Goal: Task Accomplishment & Management: Manage account settings

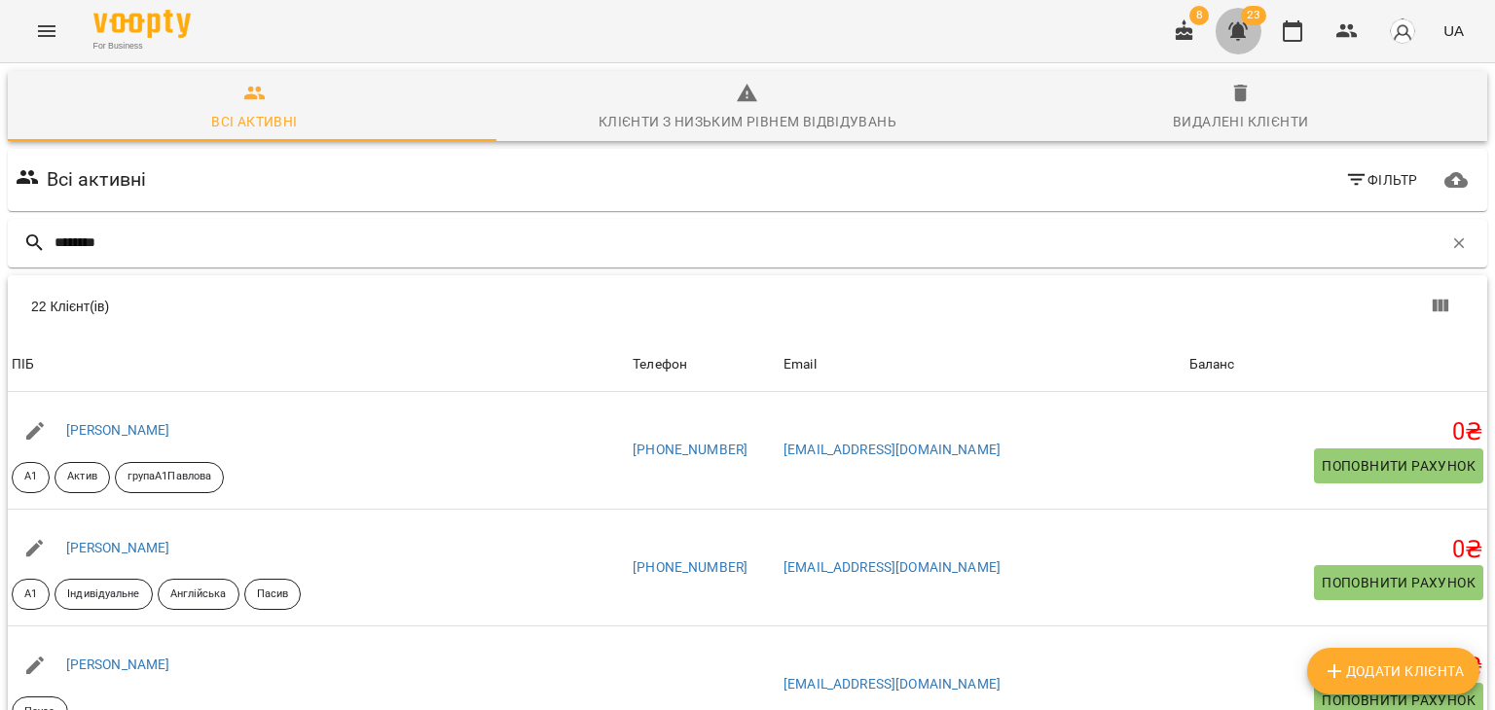
click at [1234, 31] on icon "button" at bounding box center [1237, 31] width 19 height 18
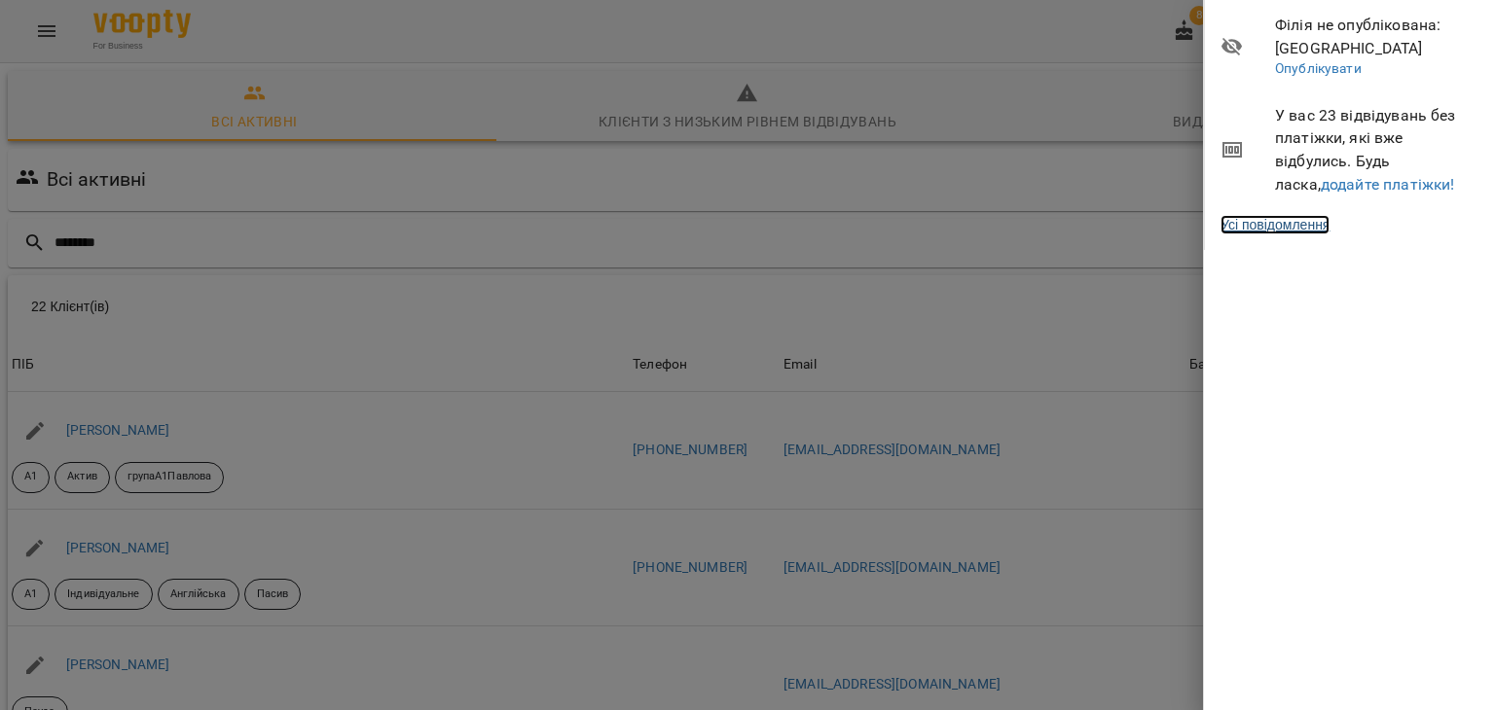
click at [1313, 227] on link "Усі повідомлення" at bounding box center [1274, 224] width 109 height 19
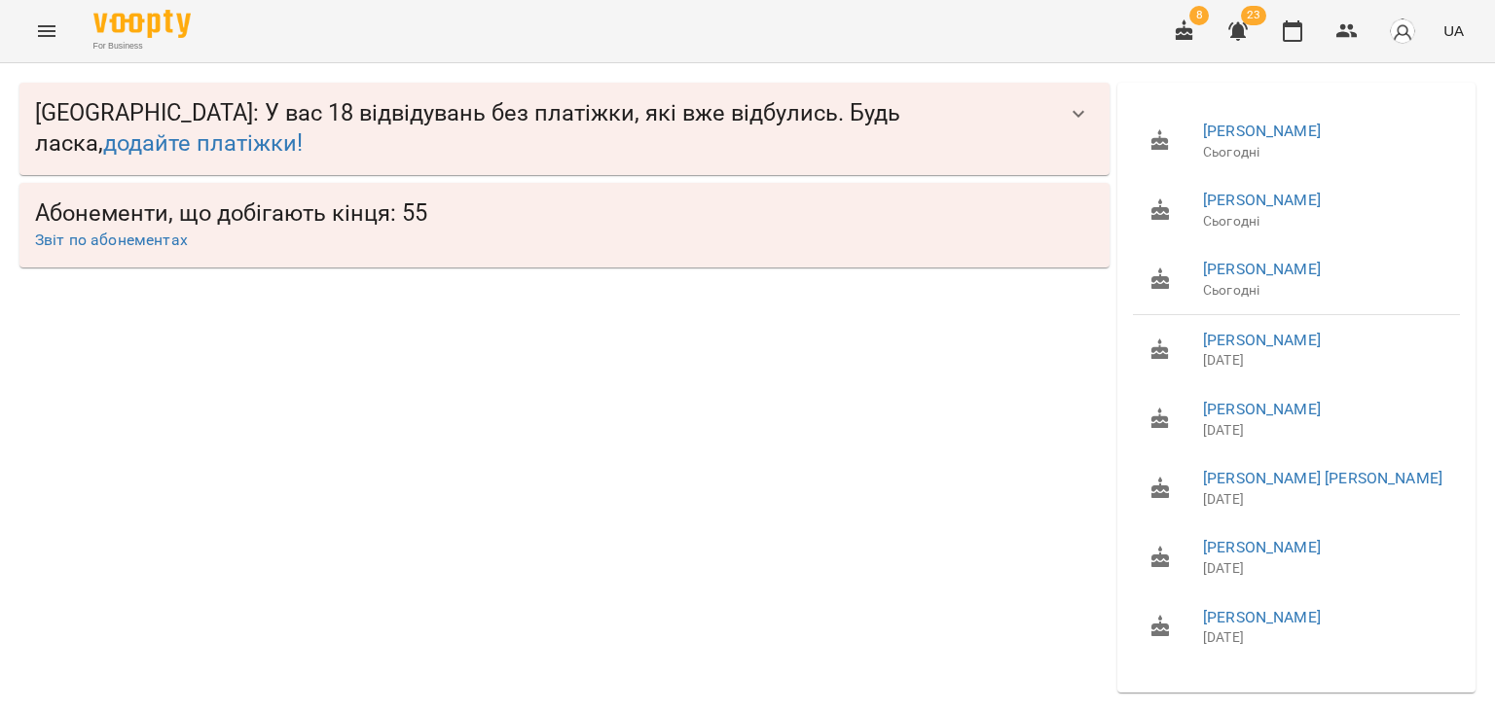
click at [1055, 118] on button "button" at bounding box center [1078, 113] width 47 height 47
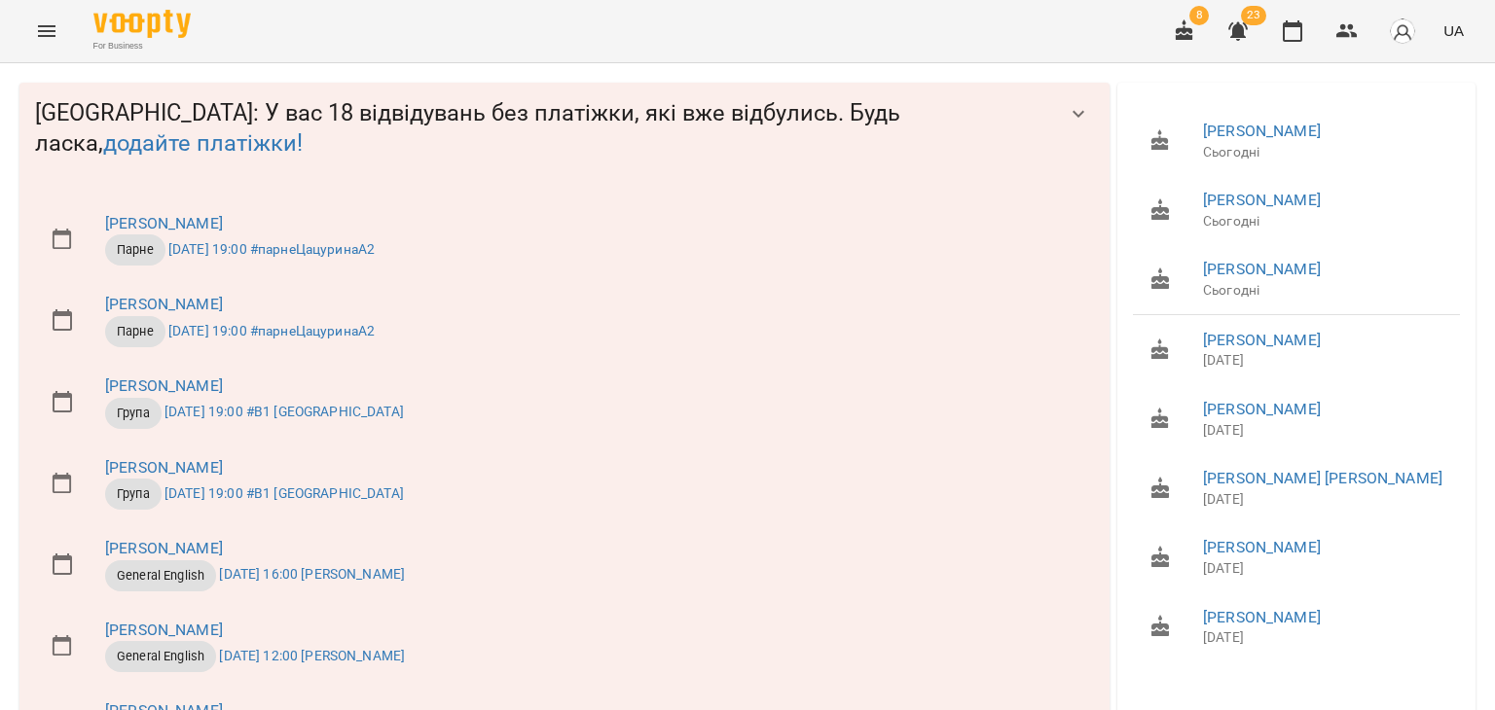
scroll to position [1095, 0]
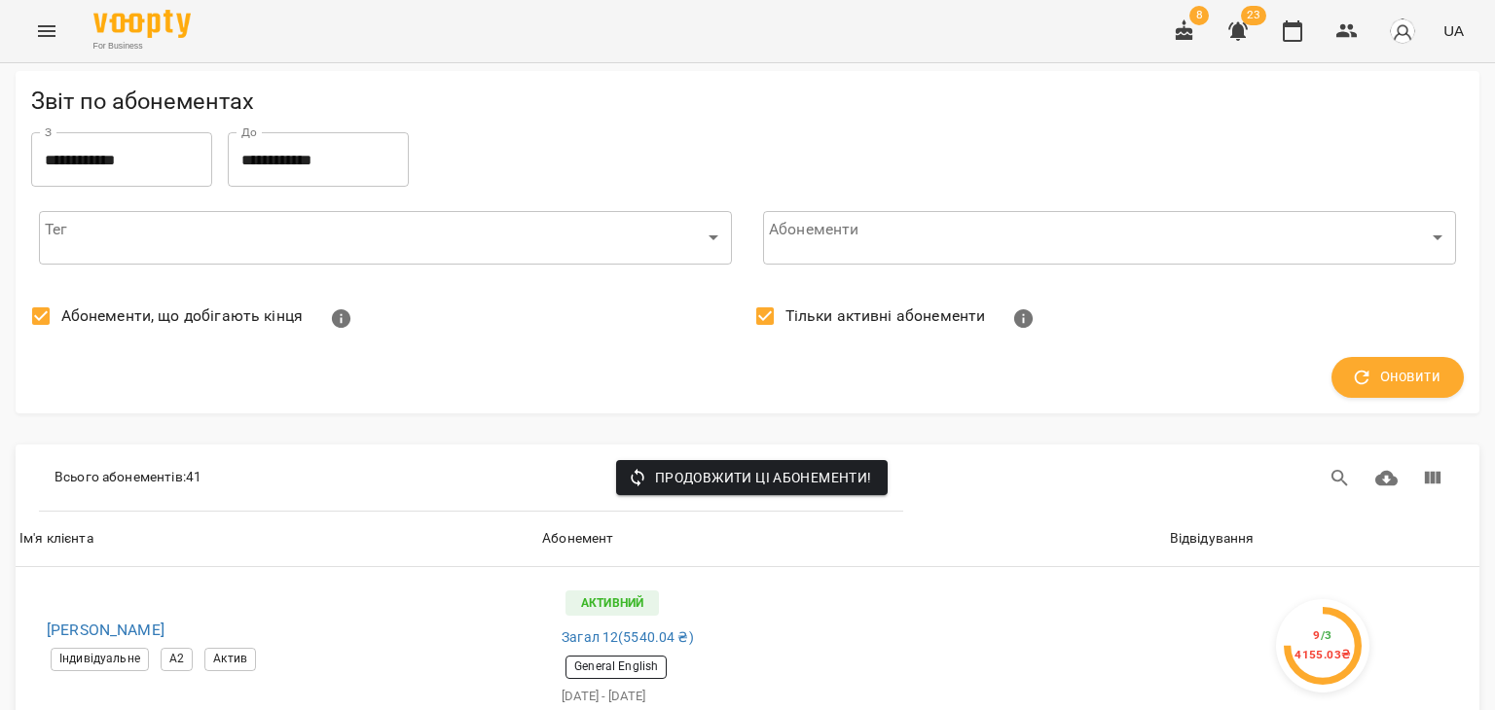
scroll to position [3406, 0]
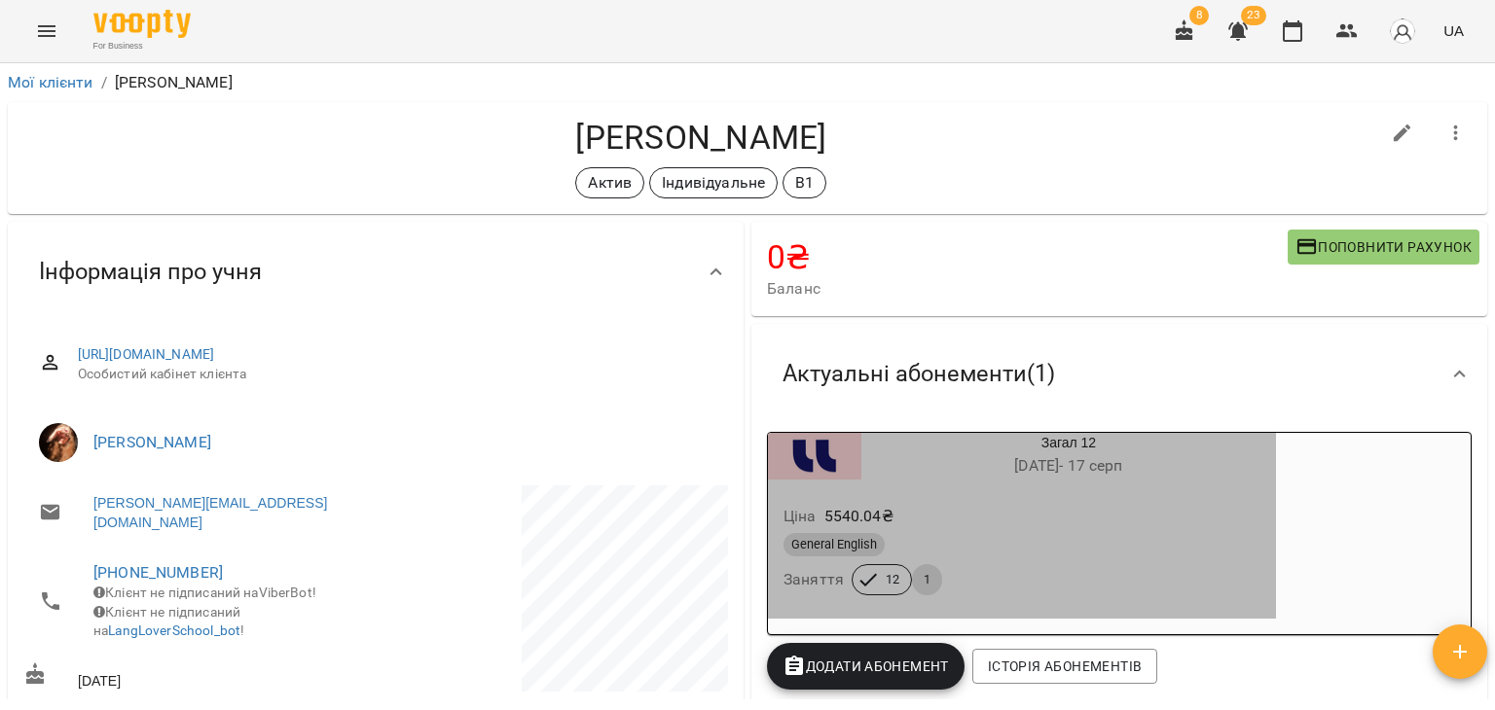
click at [1087, 495] on div "Ціна 5540.04 ₴ General English Заняття 12 1" at bounding box center [1022, 554] width 508 height 132
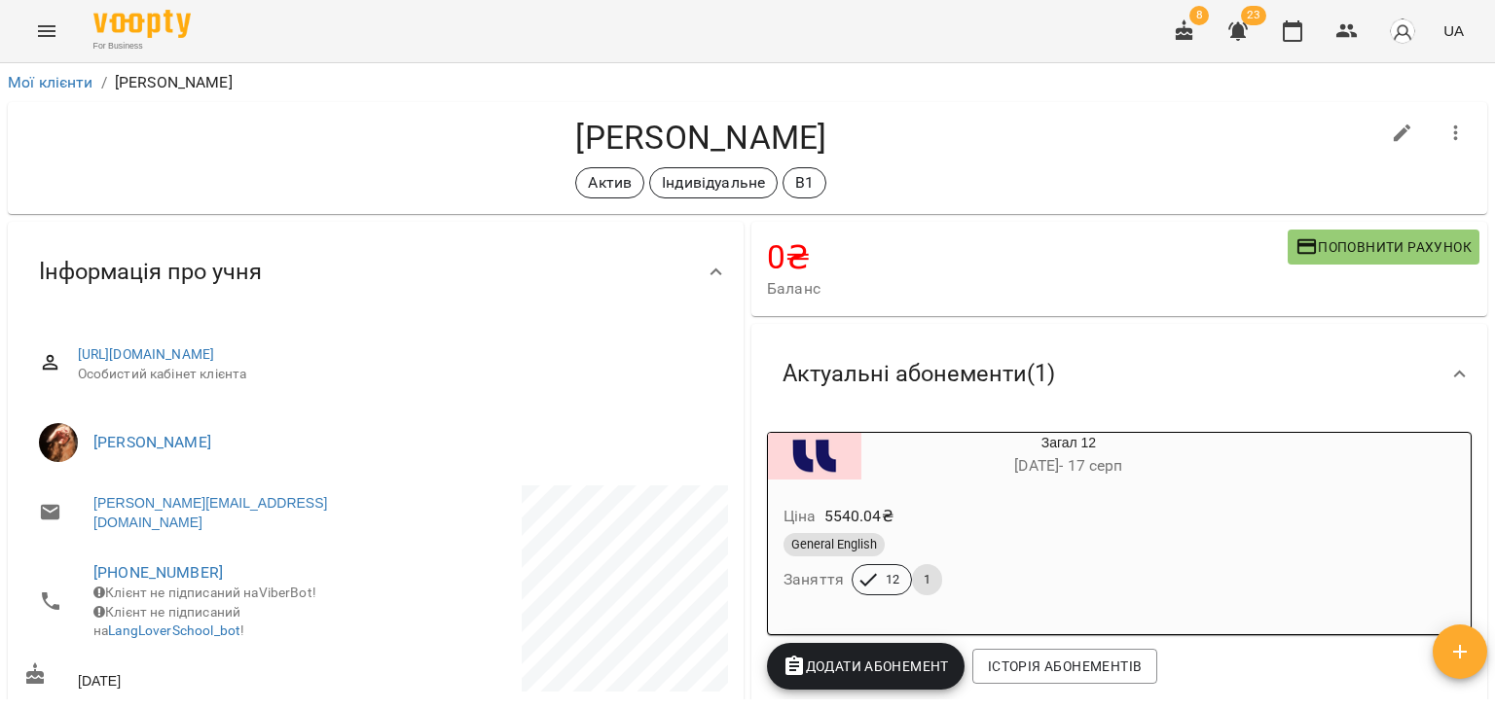
drag, startPoint x: 483, startPoint y: 142, endPoint x: 727, endPoint y: 147, distance: 244.3
click at [727, 147] on h4 "[PERSON_NAME]" at bounding box center [700, 138] width 1355 height 40
copy h4 "Сидорчук Олена"
click at [370, 192] on div "Актив Індивідуальне В1" at bounding box center [700, 182] width 1355 height 31
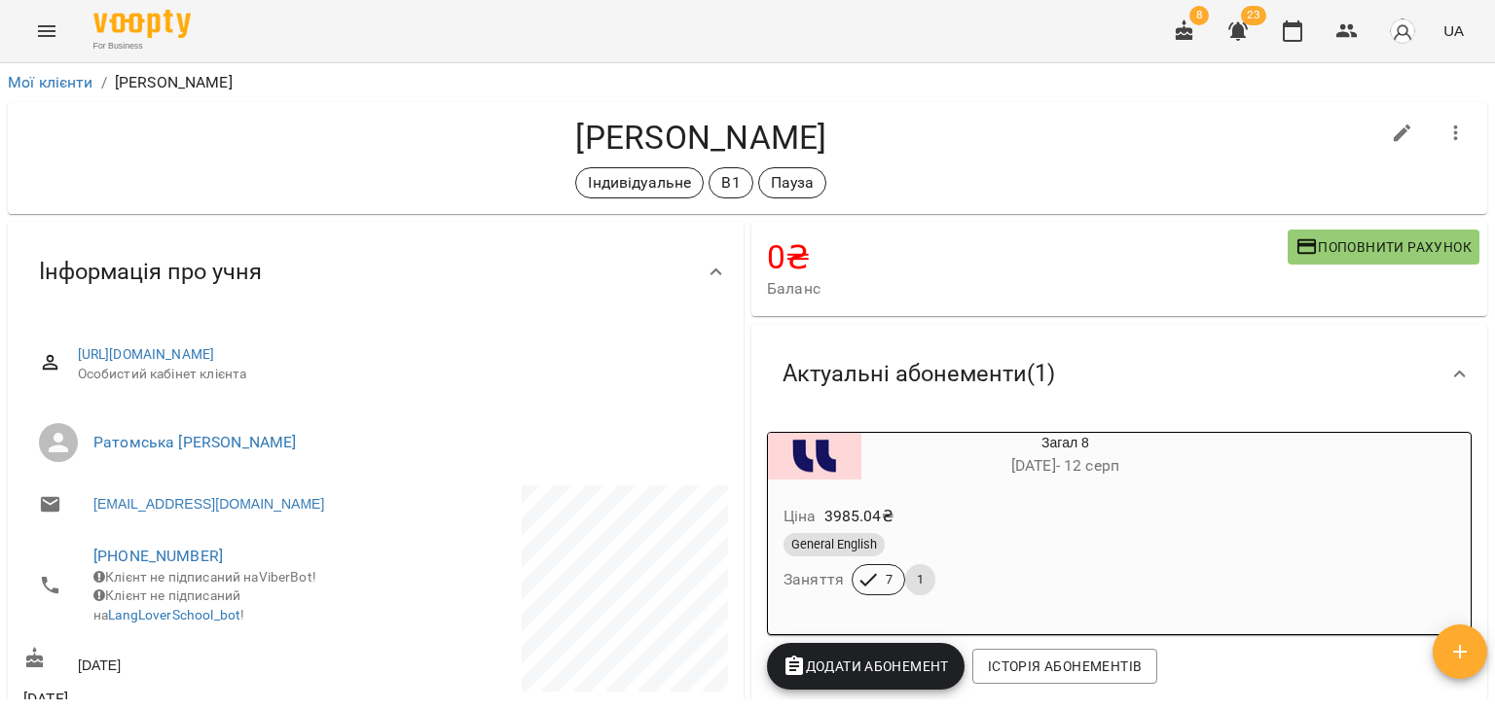
drag, startPoint x: 472, startPoint y: 136, endPoint x: 954, endPoint y: 156, distance: 482.1
click at [954, 156] on h4 "Олефир Катерина Євгенівна" at bounding box center [700, 138] width 1355 height 40
copy h4 "Олефир Катерина Євгенівна"
click at [326, 133] on h4 "Олефир Катерина Євгенівна" at bounding box center [700, 138] width 1355 height 40
click at [976, 159] on div "Олефир Катерина Євгенівна Індивідуальне В1 Пауза" at bounding box center [700, 158] width 1355 height 81
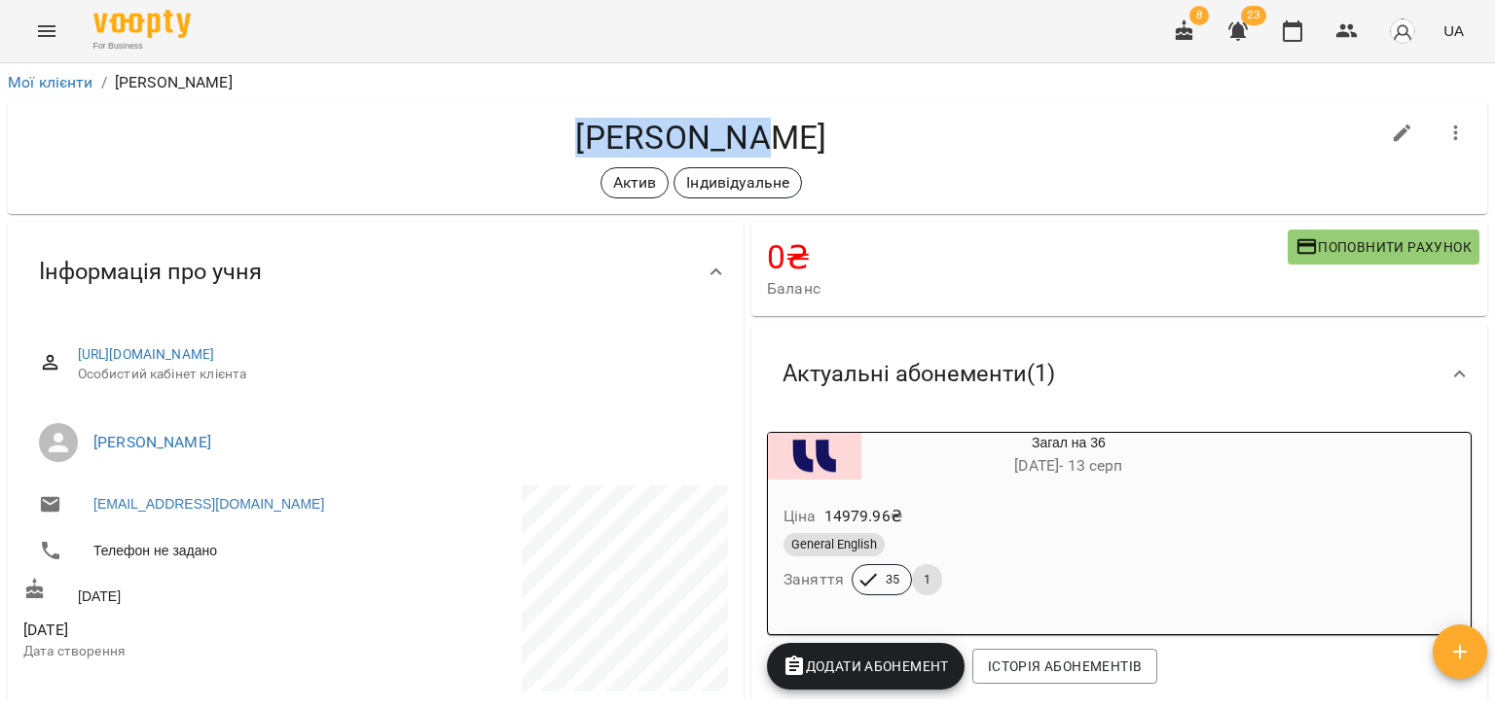
drag, startPoint x: 610, startPoint y: 145, endPoint x: 407, endPoint y: 145, distance: 203.4
click at [407, 145] on h4 "[PERSON_NAME]" at bounding box center [700, 138] width 1355 height 40
copy h4 "[PERSON_NAME]"
click at [368, 196] on div "Актив Індивідуальне" at bounding box center [700, 182] width 1355 height 31
